Goal: Task Accomplishment & Management: Complete application form

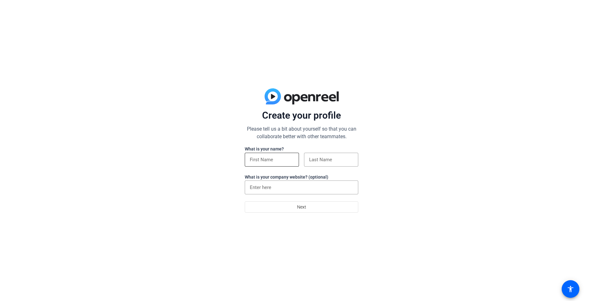
click at [280, 158] on input at bounding box center [272, 160] width 44 height 8
type input "[PERSON_NAME]"
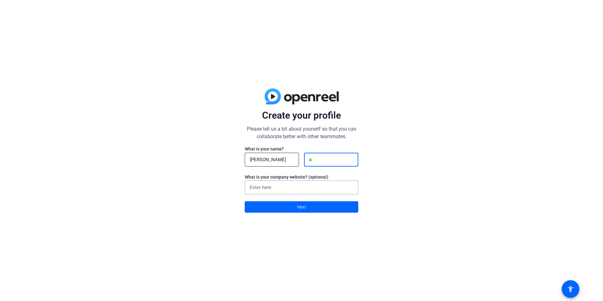
type input "[PERSON_NAME]"
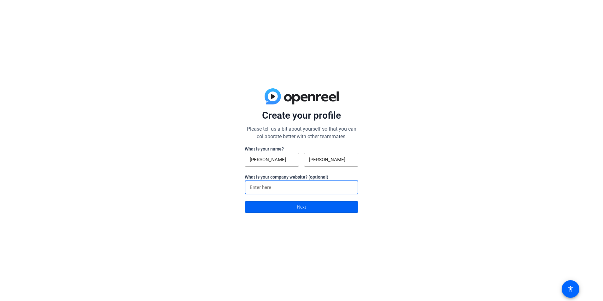
click at [312, 209] on span at bounding box center [301, 206] width 113 height 15
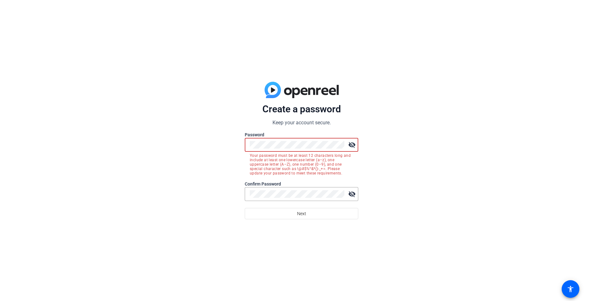
click at [356, 145] on mat-icon "visibility_off" at bounding box center [351, 144] width 13 height 13
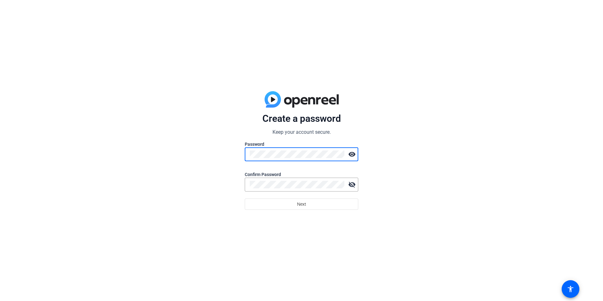
click at [226, 156] on div "Create a password Keep your account secure. Password visibility Confirm Passwor…" at bounding box center [301, 150] width 603 height 301
click at [261, 181] on div at bounding box center [297, 184] width 95 height 14
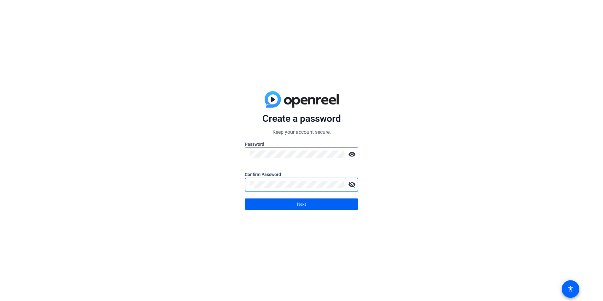
click at [275, 205] on span at bounding box center [301, 203] width 113 height 15
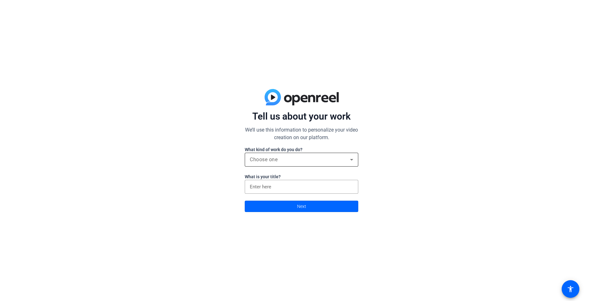
click at [294, 159] on div "Choose one" at bounding box center [300, 160] width 100 height 8
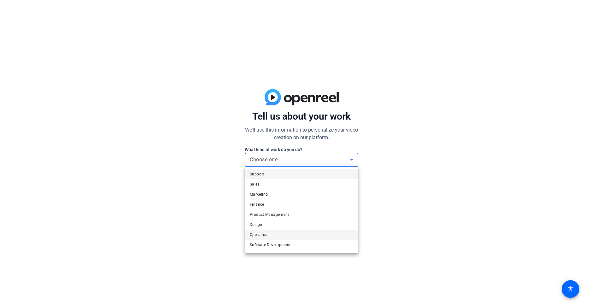
click at [290, 236] on mat-option "Operations" at bounding box center [301, 234] width 113 height 10
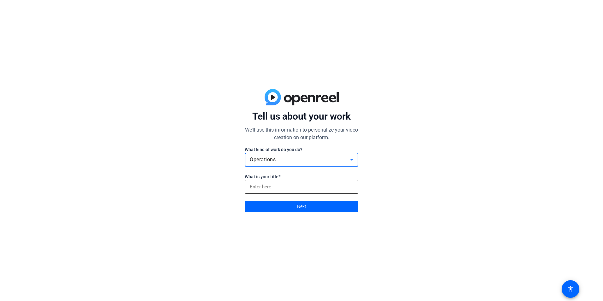
click at [284, 187] on input at bounding box center [301, 187] width 103 height 8
type input "Manager"
click at [293, 208] on span at bounding box center [301, 206] width 113 height 15
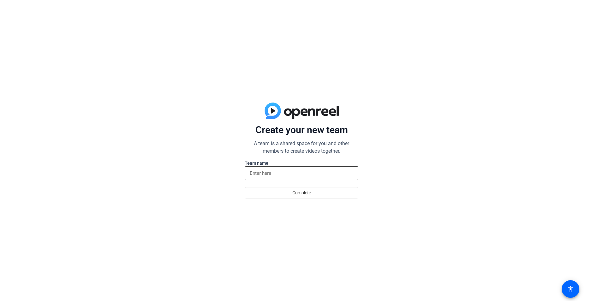
click at [289, 174] on input at bounding box center [301, 173] width 103 height 8
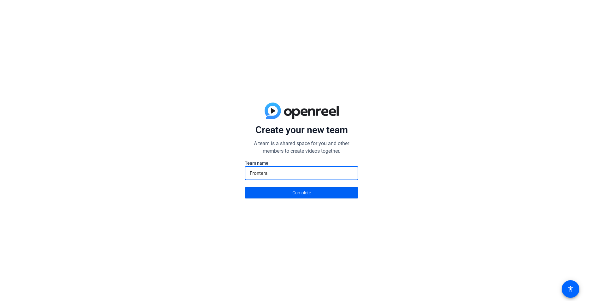
type input "Frontera"
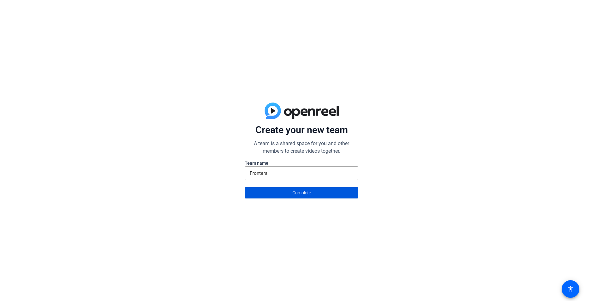
click at [284, 195] on span at bounding box center [301, 192] width 113 height 15
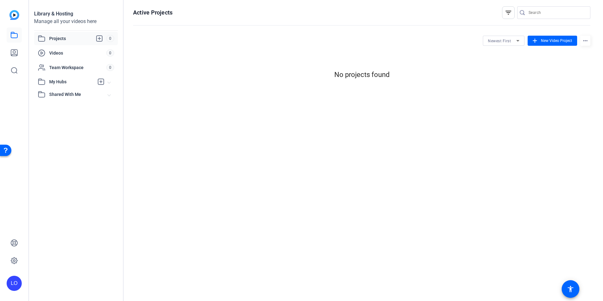
click at [59, 37] on span "Projects" at bounding box center [77, 39] width 57 height 8
click at [548, 42] on span "New Video Project" at bounding box center [556, 41] width 31 height 6
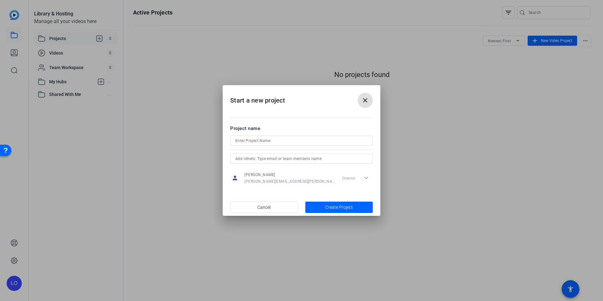
click at [279, 142] on input at bounding box center [301, 141] width 132 height 8
drag, startPoint x: 248, startPoint y: 138, endPoint x: 272, endPoint y: 134, distance: 24.7
click at [275, 132] on form "Project name RecruitmentFRONTERA01 person [PERSON_NAME] [PERSON_NAME][EMAIL_ADD…" at bounding box center [301, 155] width 142 height 61
click at [257, 141] on input "RecruitmentFRONTERA01" at bounding box center [301, 141] width 132 height 8
click at [245, 140] on input "Recruitment FRONTERA01" at bounding box center [301, 141] width 132 height 8
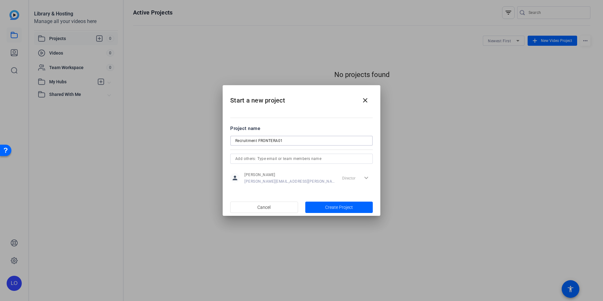
drag, startPoint x: 245, startPoint y: 142, endPoint x: 235, endPoint y: 138, distance: 10.7
click at [235, 138] on input "Recruitment FRONTERA01" at bounding box center [301, 141] width 132 height 8
type input "Recruitment FRONTERA01"
click at [341, 210] on span "Create Project" at bounding box center [339, 207] width 28 height 7
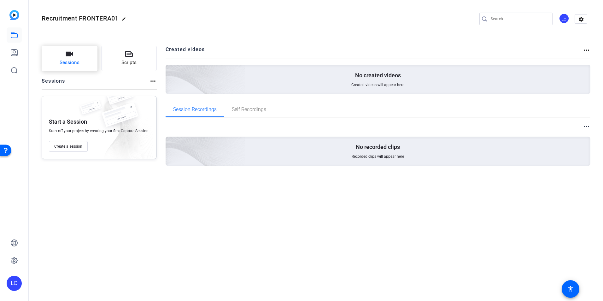
click at [56, 60] on button "Sessions" at bounding box center [70, 58] width 56 height 25
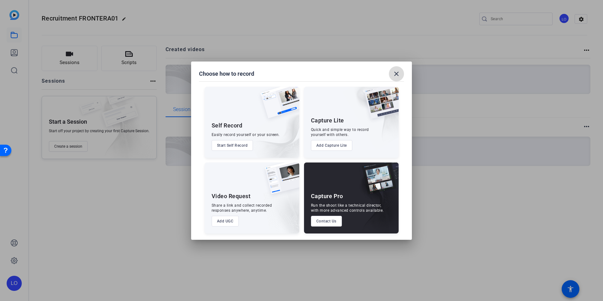
click at [399, 71] on mat-icon "close" at bounding box center [396, 74] width 8 height 8
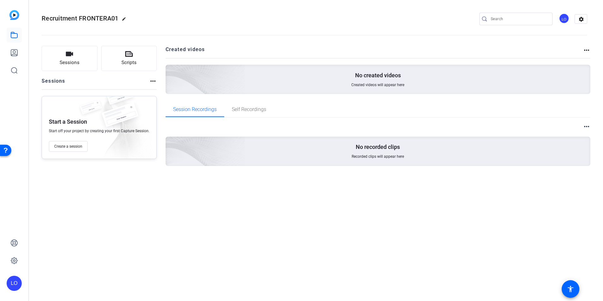
click at [365, 80] on div "No created videos Created videos will appear here" at bounding box center [377, 79] width 425 height 29
click at [150, 81] on mat-icon "more_horiz" at bounding box center [153, 81] width 8 height 8
click at [127, 80] on div at bounding box center [301, 150] width 603 height 301
click at [76, 61] on span "Sessions" at bounding box center [70, 62] width 20 height 7
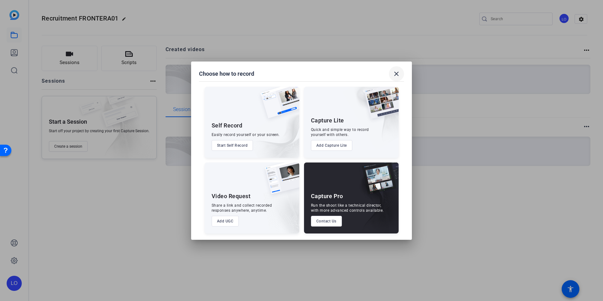
click at [395, 75] on mat-icon "close" at bounding box center [396, 74] width 8 height 8
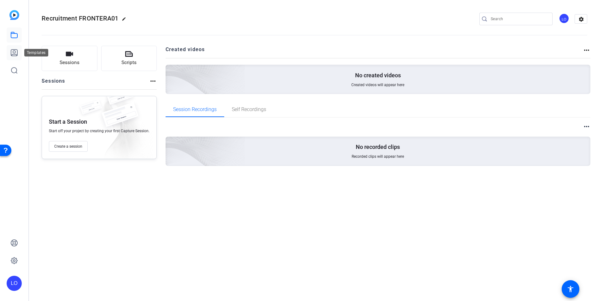
click at [13, 56] on icon at bounding box center [14, 52] width 6 height 6
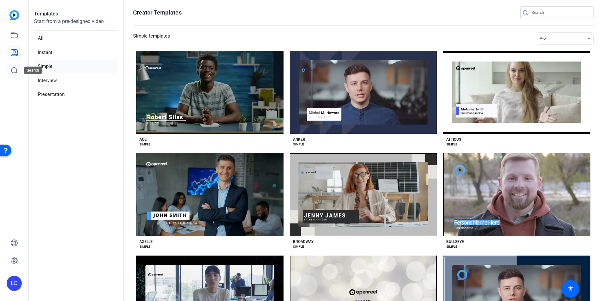
click at [13, 73] on icon at bounding box center [14, 70] width 6 height 6
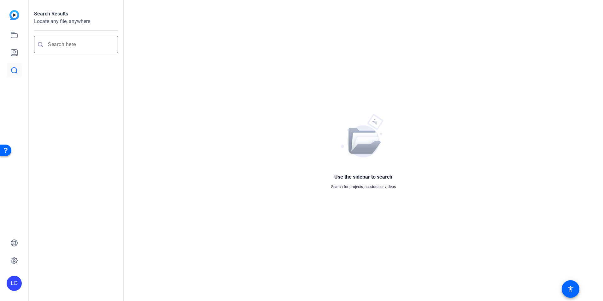
click at [75, 43] on input "Enter search query" at bounding box center [79, 45] width 62 height 8
type input "recruitment"
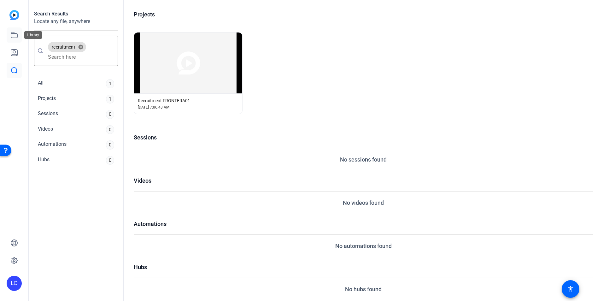
click at [15, 36] on icon at bounding box center [14, 35] width 8 height 8
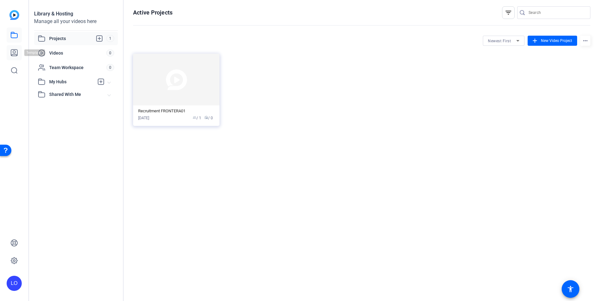
click at [10, 51] on icon at bounding box center [14, 53] width 8 height 8
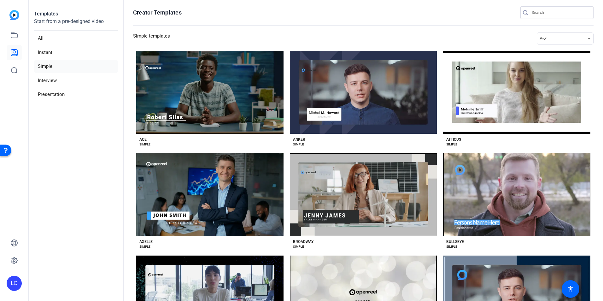
click at [55, 68] on li "Simple" at bounding box center [76, 66] width 84 height 13
